Goal: Task Accomplishment & Management: Manage account settings

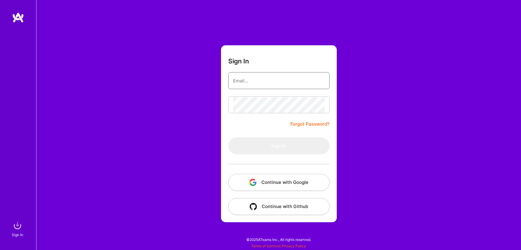
type input "[PERSON_NAME][EMAIL_ADDRESS][DOMAIN_NAME]"
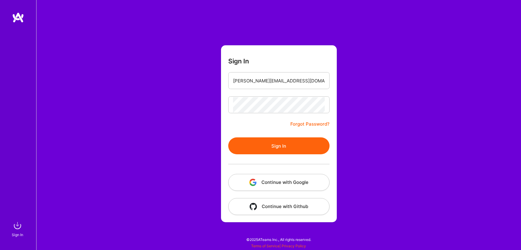
click at [273, 141] on button "Sign In" at bounding box center [278, 145] width 101 height 17
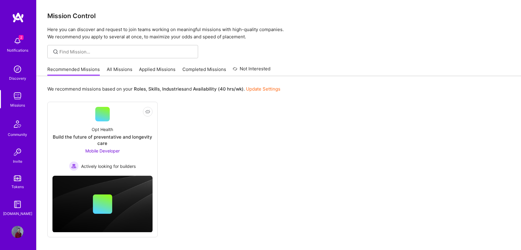
click at [19, 95] on img at bounding box center [17, 96] width 12 height 12
click at [21, 97] on img at bounding box center [17, 96] width 12 height 12
click at [17, 234] on img at bounding box center [17, 232] width 12 height 12
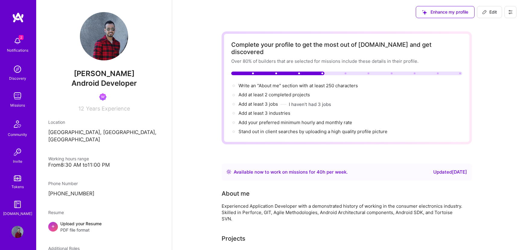
click at [18, 179] on img at bounding box center [17, 178] width 7 height 6
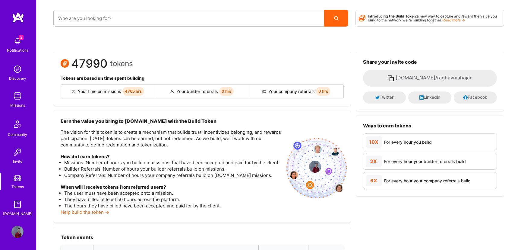
click at [17, 230] on img at bounding box center [17, 232] width 12 height 12
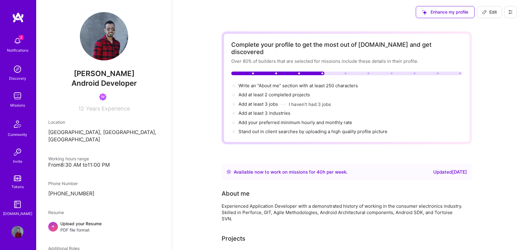
click at [18, 20] on img at bounding box center [18, 17] width 12 height 11
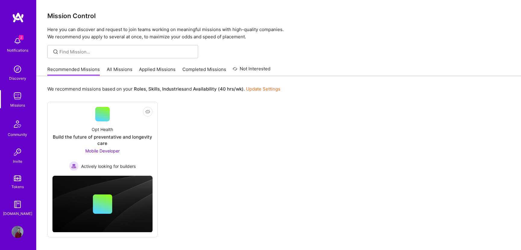
click at [156, 68] on link "Applied Missions" at bounding box center [157, 71] width 36 height 10
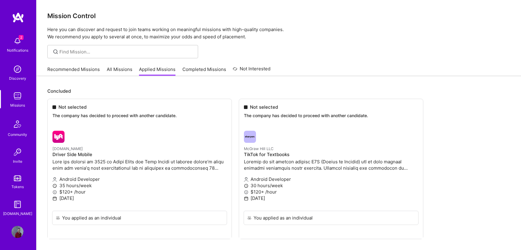
click at [198, 66] on link "Completed Missions" at bounding box center [204, 71] width 44 height 10
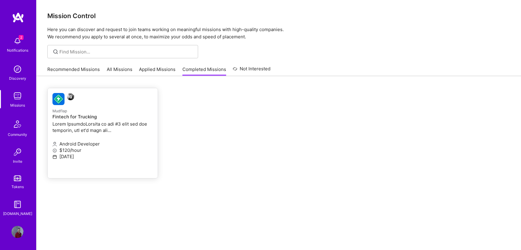
click at [129, 133] on p at bounding box center [102, 127] width 100 height 13
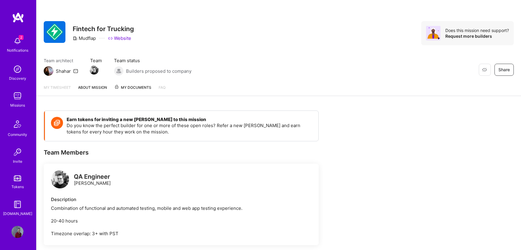
click at [95, 88] on link "About Mission" at bounding box center [92, 89] width 29 height 11
click at [125, 85] on span "My Documents" at bounding box center [132, 87] width 37 height 7
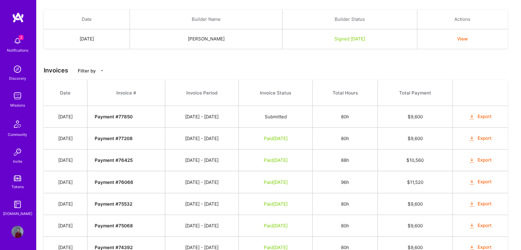
scroll to position [159, 0]
